Goal: Find specific page/section

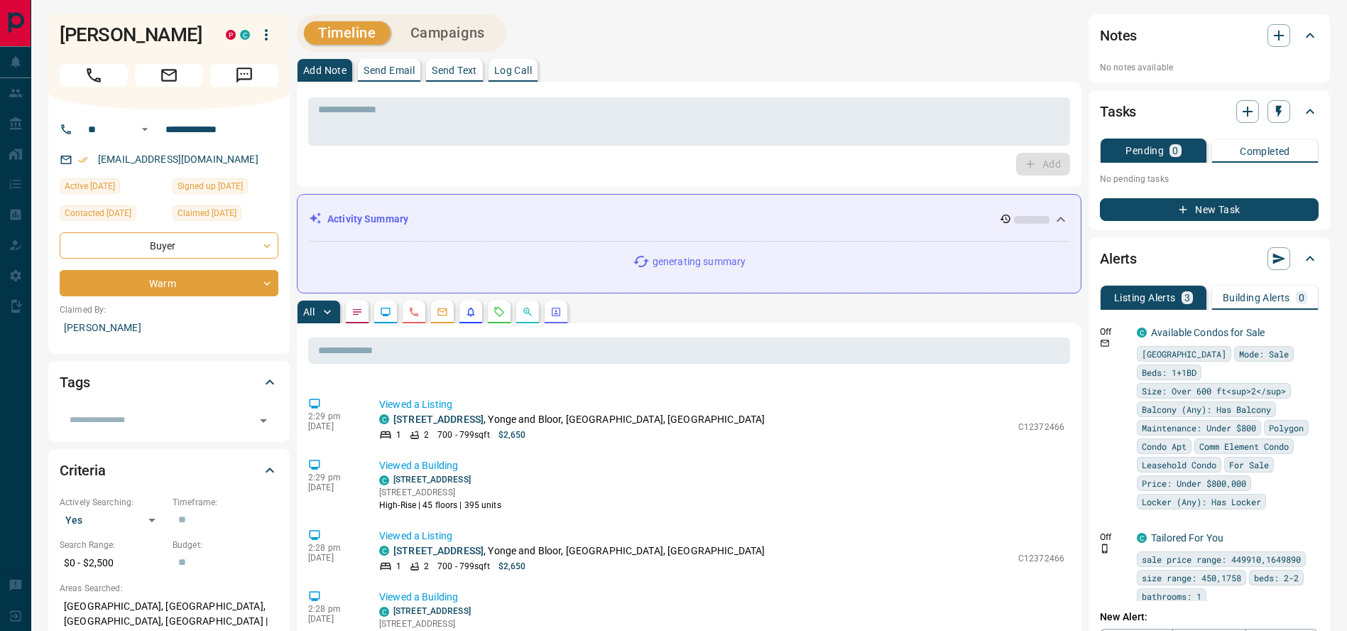
scroll to position [734, 0]
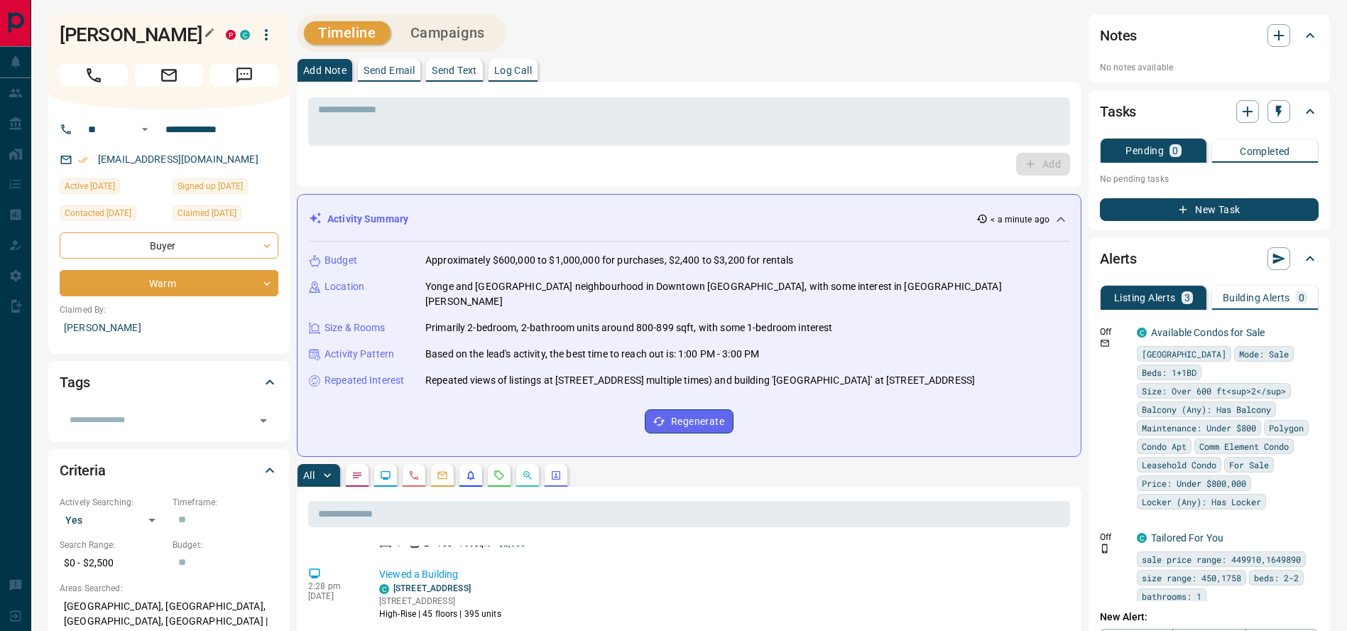
drag, startPoint x: 140, startPoint y: 55, endPoint x: 62, endPoint y: 33, distance: 81.0
click at [62, 33] on h1 "[PERSON_NAME]" at bounding box center [132, 34] width 145 height 23
copy h1 "[PERSON_NAME]"
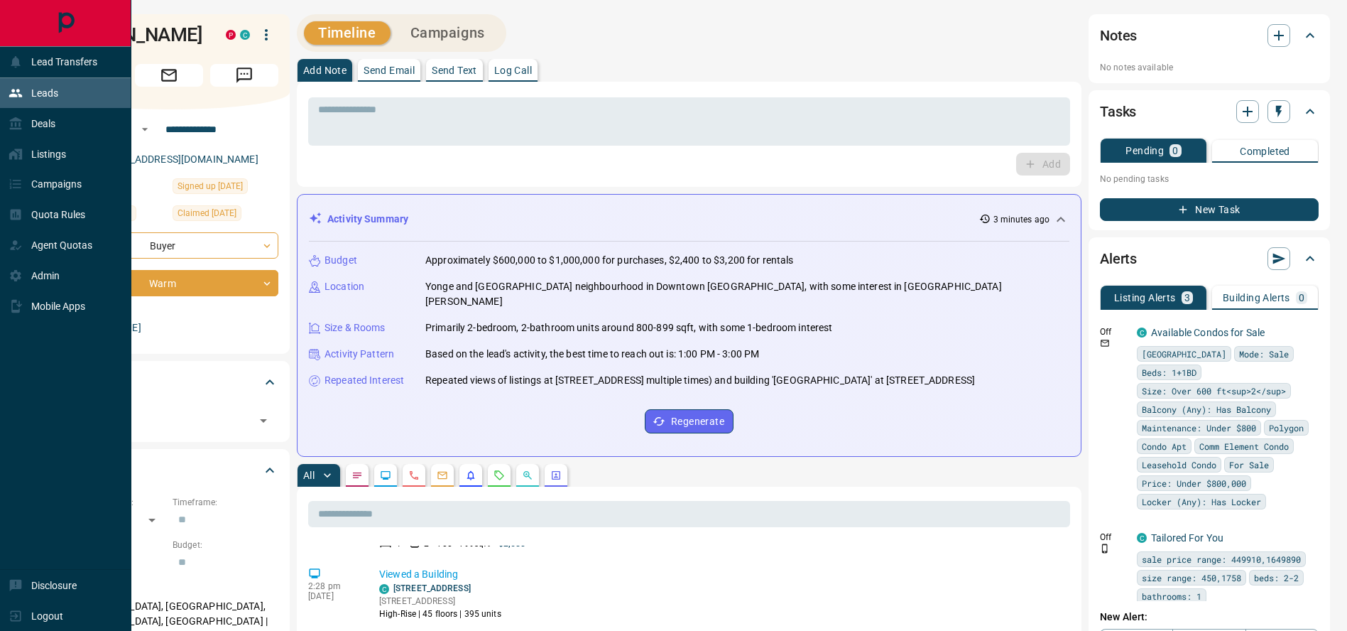
click at [24, 95] on div "Leads" at bounding box center [34, 93] width 50 height 23
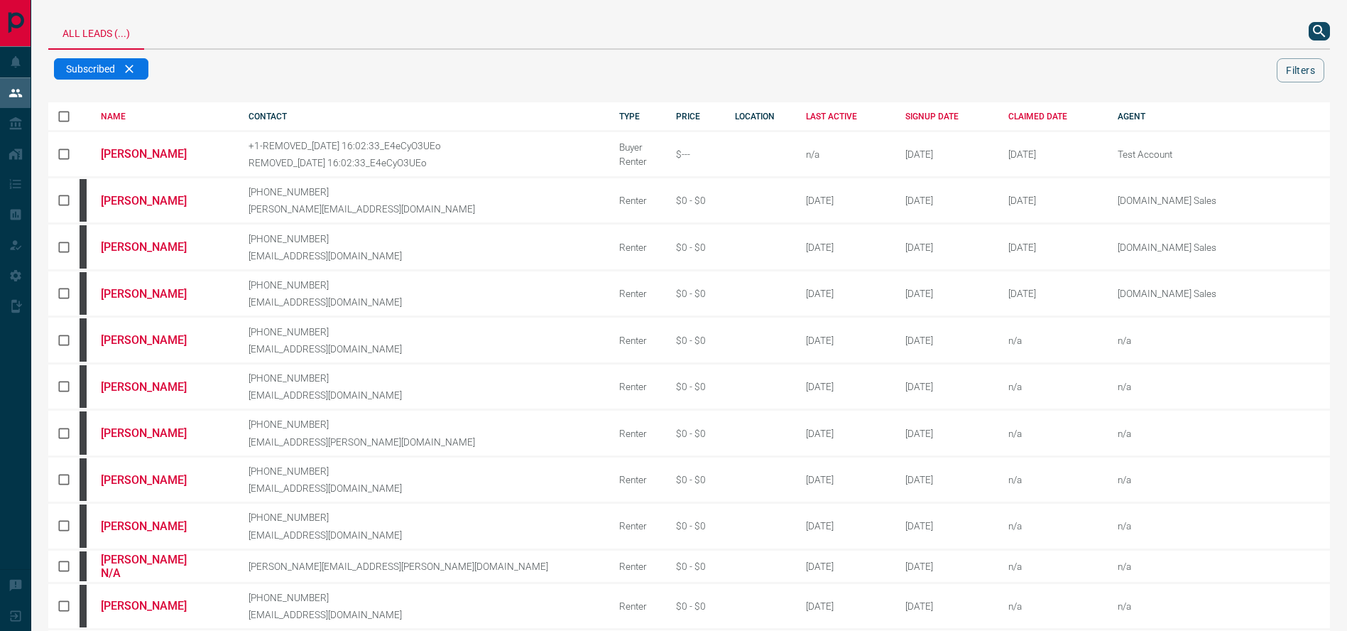
click at [1318, 27] on icon "search button" at bounding box center [1319, 31] width 17 height 17
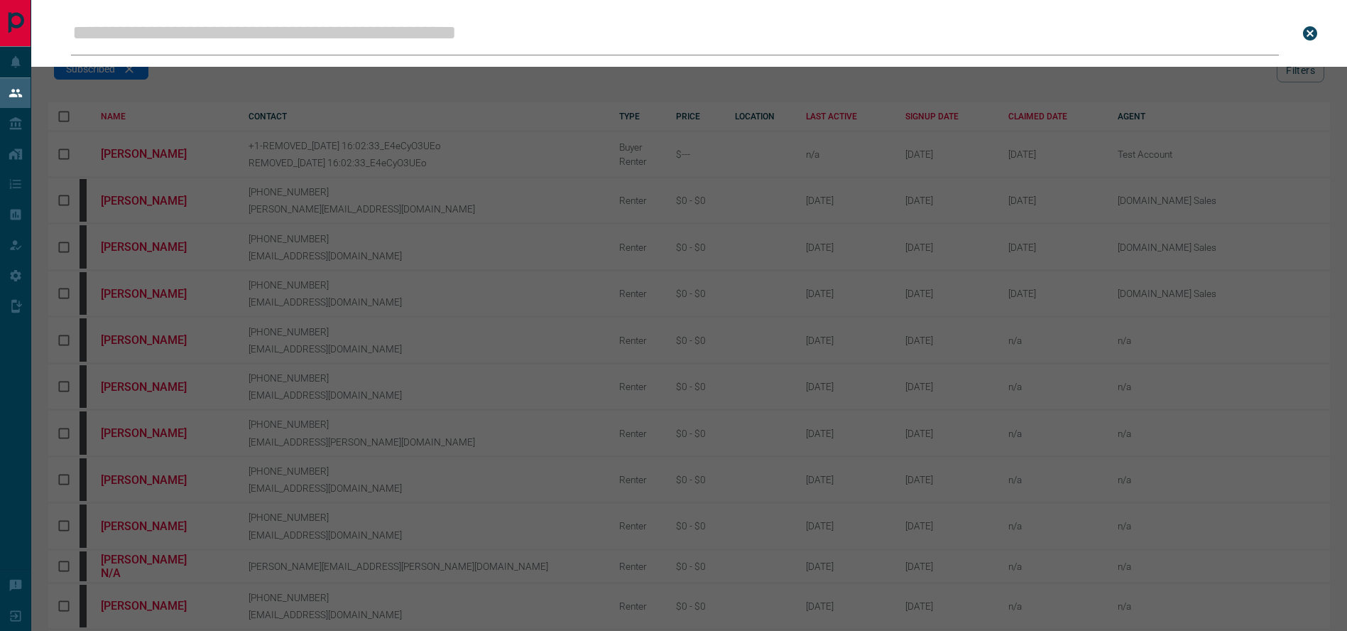
click at [443, 40] on input "Leads Search Bar" at bounding box center [675, 33] width 1208 height 44
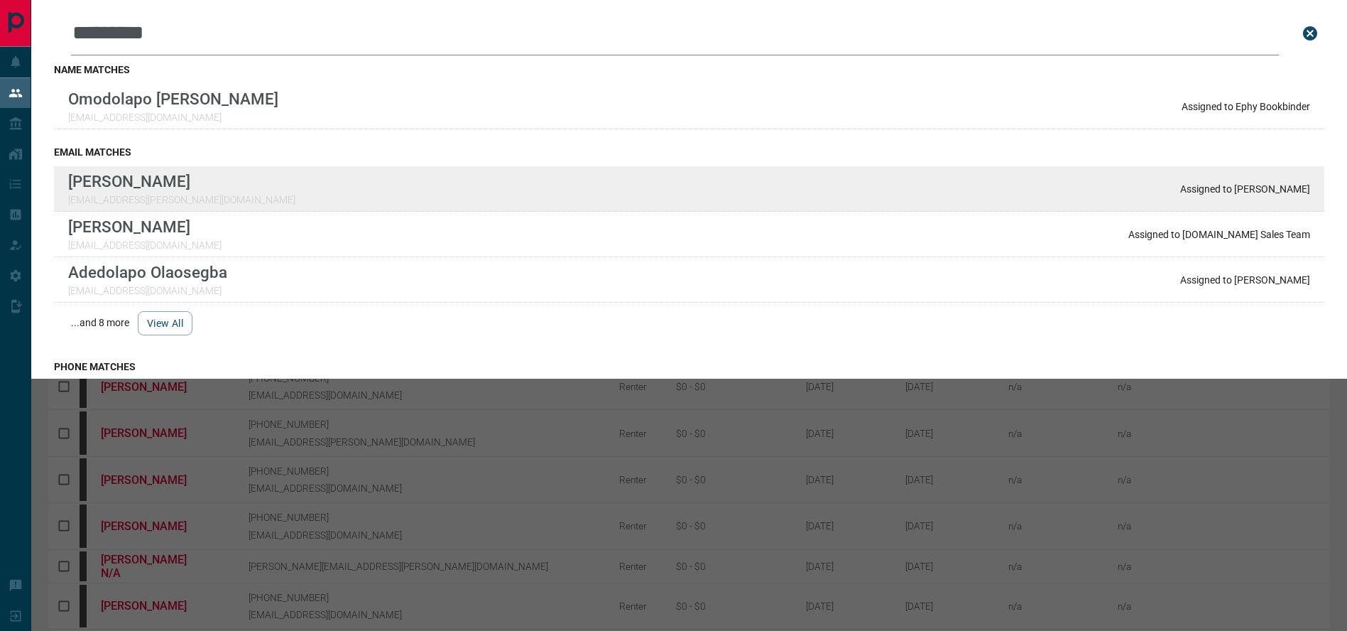
type input "*********"
click at [0, 0] on div "Lead Transfers Leads Deals Listings Campaigns Quota Rules Agent Quotas Admin Mo…" at bounding box center [673, 548] width 1347 height 1097
